Goal: Transaction & Acquisition: Purchase product/service

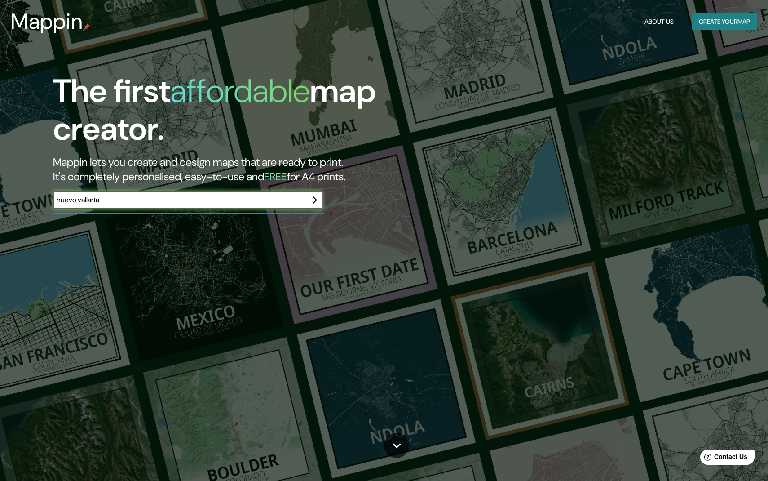
type input "nuevo vallarta"
click at [318, 200] on icon "button" at bounding box center [313, 200] width 11 height 11
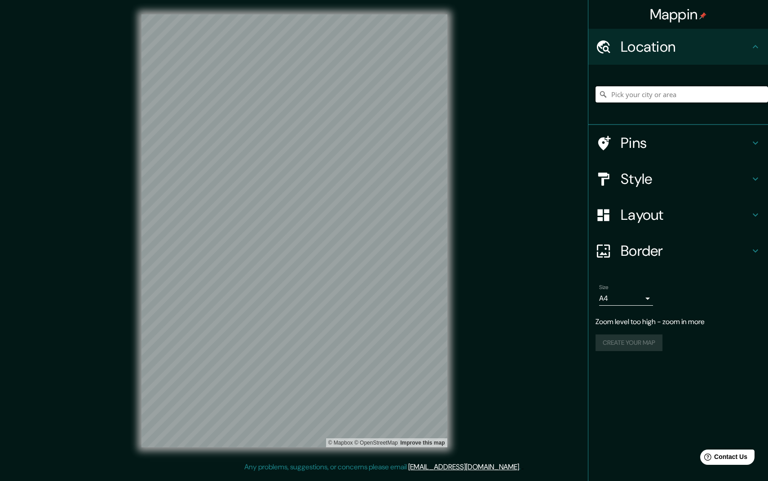
click at [610, 97] on input "Pick your city or area" at bounding box center [682, 94] width 173 height 16
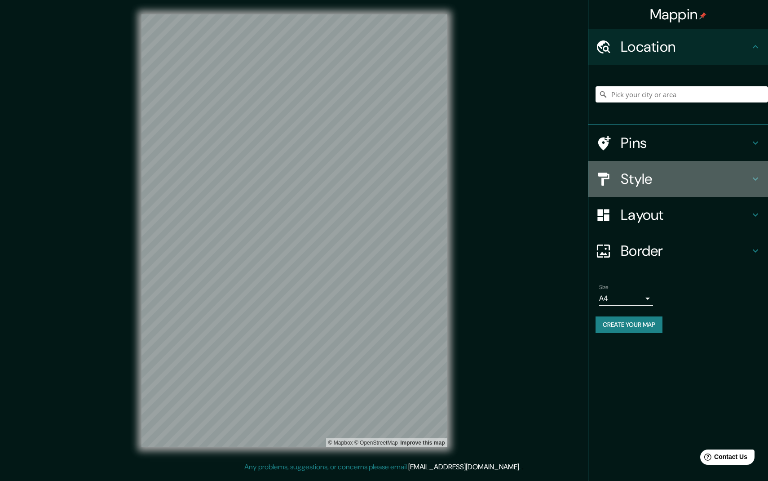
click at [652, 178] on h4 "Style" at bounding box center [685, 179] width 129 height 18
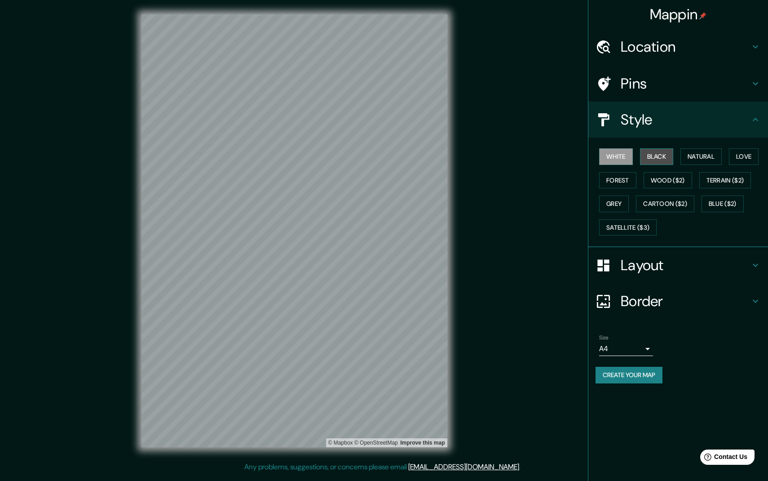
click at [656, 160] on button "Black" at bounding box center [657, 156] width 34 height 17
click at [614, 159] on button "White" at bounding box center [617, 156] width 34 height 17
click at [714, 153] on button "Natural" at bounding box center [701, 156] width 41 height 17
click at [750, 154] on button "Love" at bounding box center [744, 156] width 30 height 17
click at [724, 178] on button "Terrain ($2)" at bounding box center [726, 180] width 52 height 17
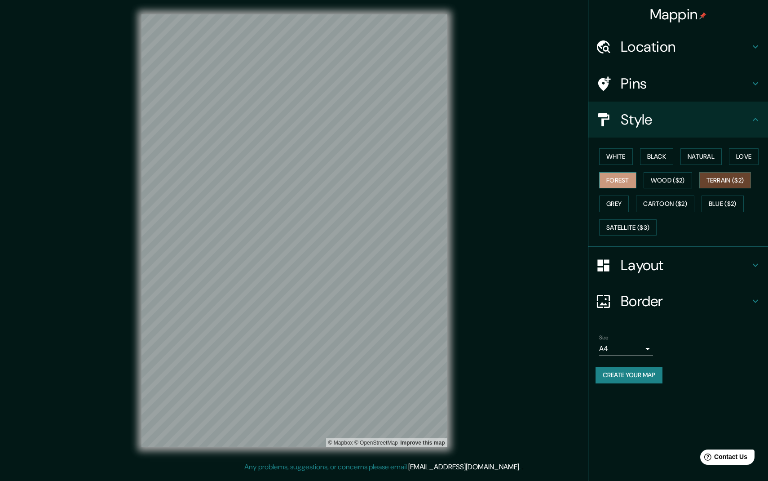
click at [628, 176] on button "Forest" at bounding box center [618, 180] width 37 height 17
click at [618, 202] on button "Grey" at bounding box center [615, 203] width 30 height 17
click at [644, 226] on button "Satellite ($3)" at bounding box center [629, 227] width 58 height 17
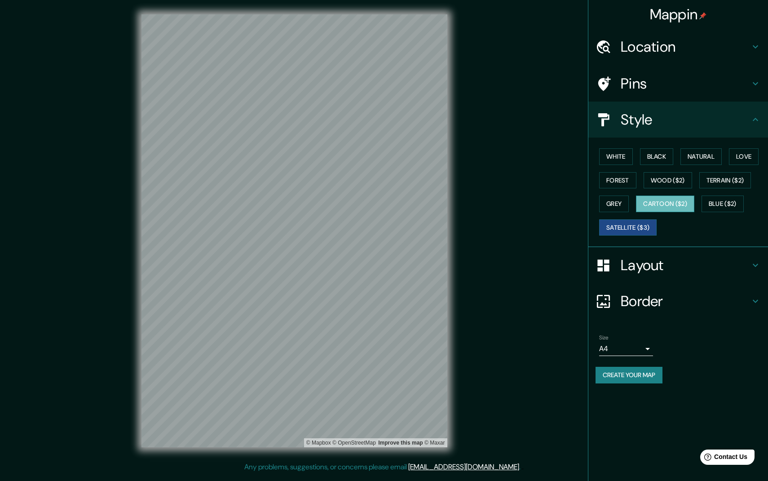
click at [669, 206] on button "Cartoon ($2)" at bounding box center [665, 203] width 58 height 17
click at [632, 223] on button "Satellite ($3)" at bounding box center [629, 227] width 58 height 17
click at [617, 156] on button "White" at bounding box center [617, 156] width 34 height 17
click at [124, 144] on div "Mappin Location Pins Style White Black Natural Love Forest Wood ($2) Terrain ($…" at bounding box center [384, 238] width 768 height 476
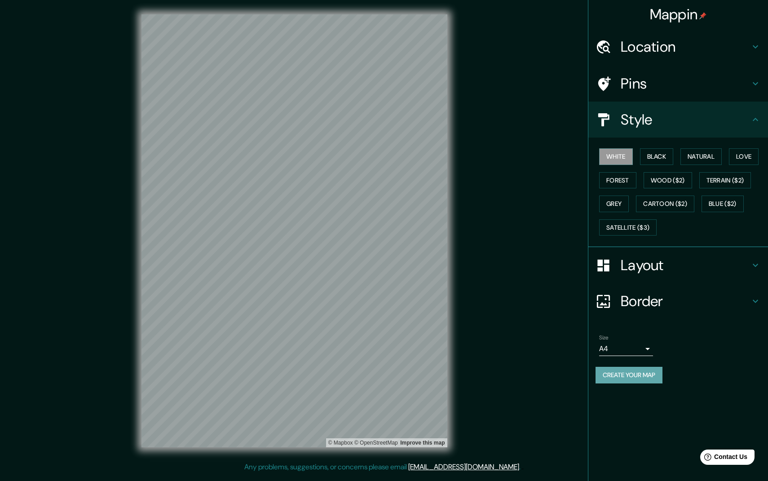
click at [639, 377] on button "Create your map" at bounding box center [629, 375] width 67 height 17
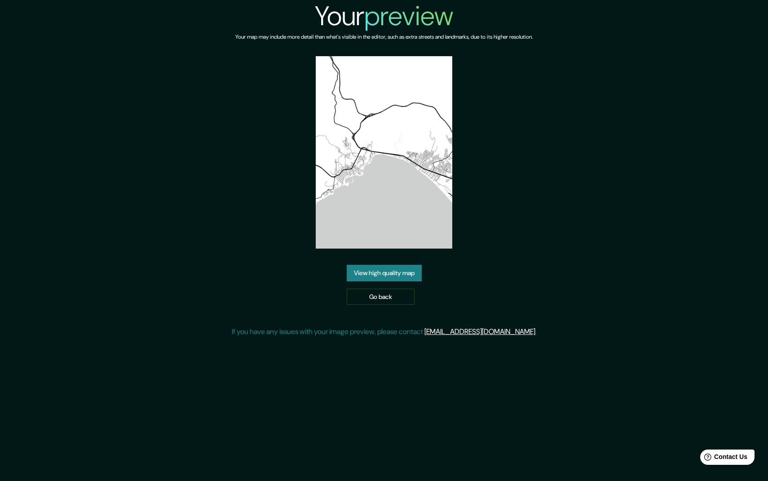
click at [375, 277] on link "View high quality map" at bounding box center [384, 273] width 75 height 17
